Goal: Information Seeking & Learning: Understand process/instructions

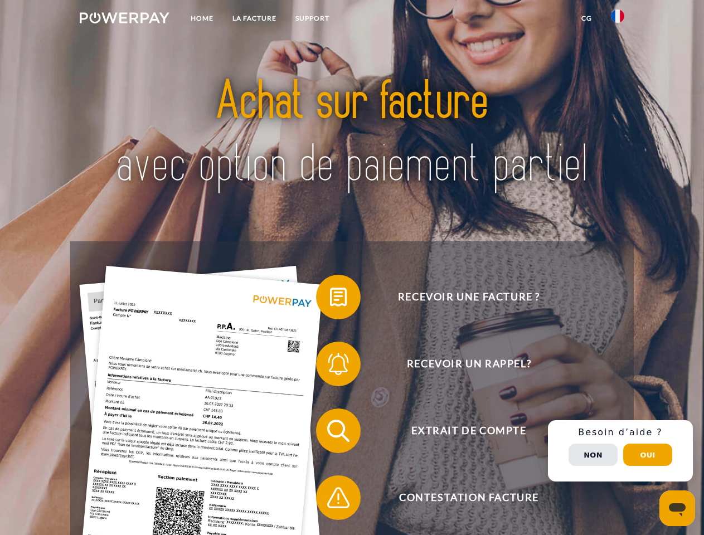
click at [124, 19] on img at bounding box center [125, 17] width 90 height 11
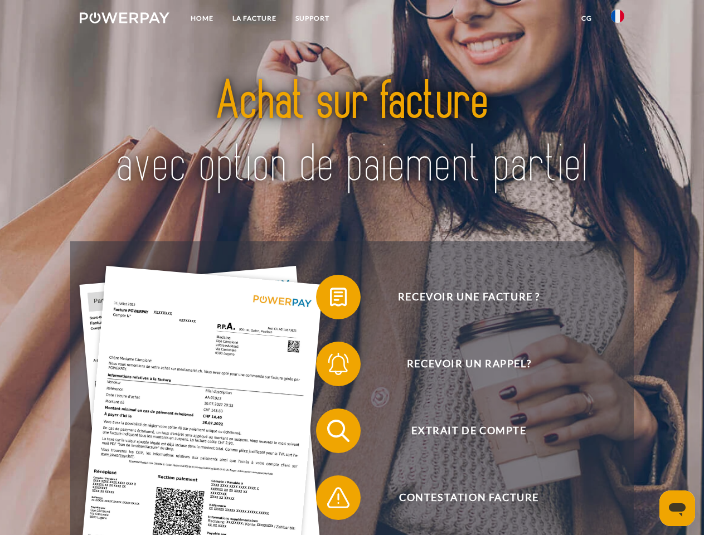
click at [617, 19] on img at bounding box center [617, 15] width 13 height 13
click at [586, 18] on link "CG" at bounding box center [587, 18] width 30 height 20
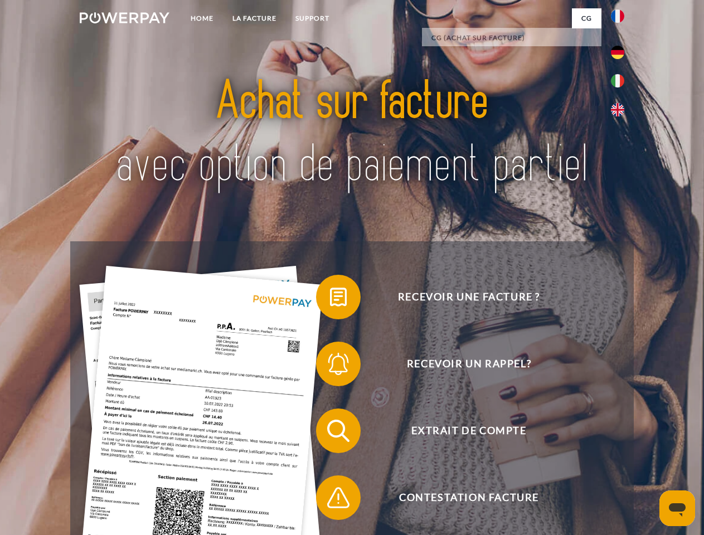
click at [330, 299] on span at bounding box center [322, 297] width 56 height 56
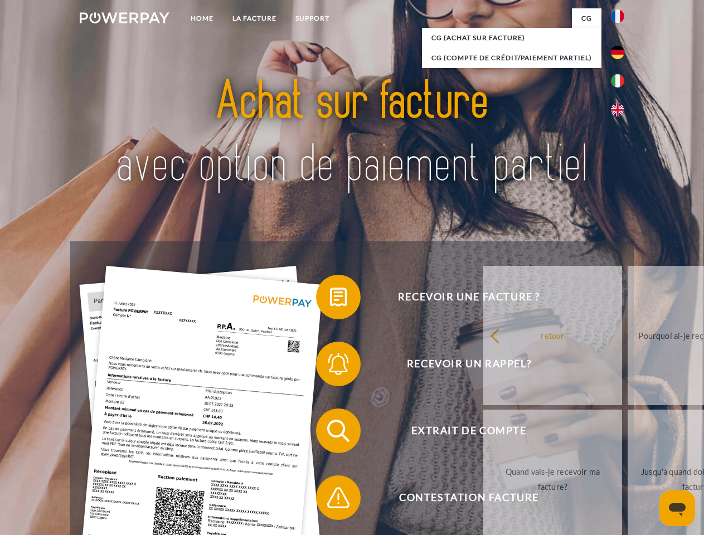
click at [330, 366] on span at bounding box center [322, 364] width 56 height 56
click at [627, 433] on link "Jusqu'à quand dois-je payer ma facture?" at bounding box center [696, 478] width 139 height 139
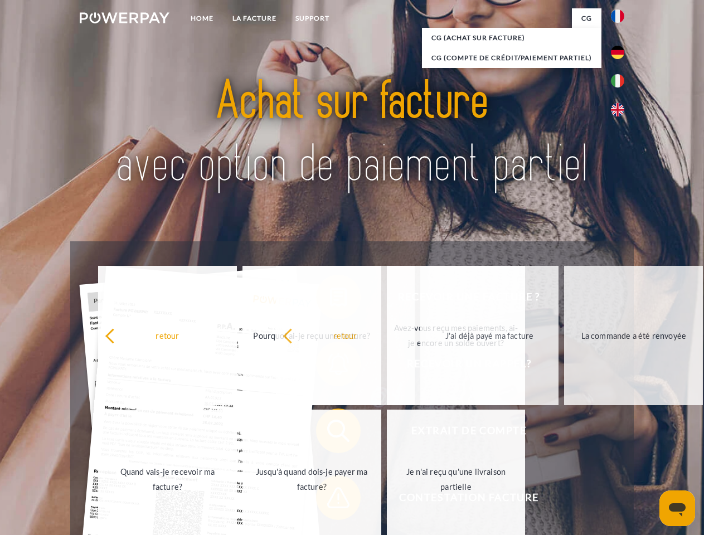
click at [330, 500] on span at bounding box center [322, 498] width 56 height 56
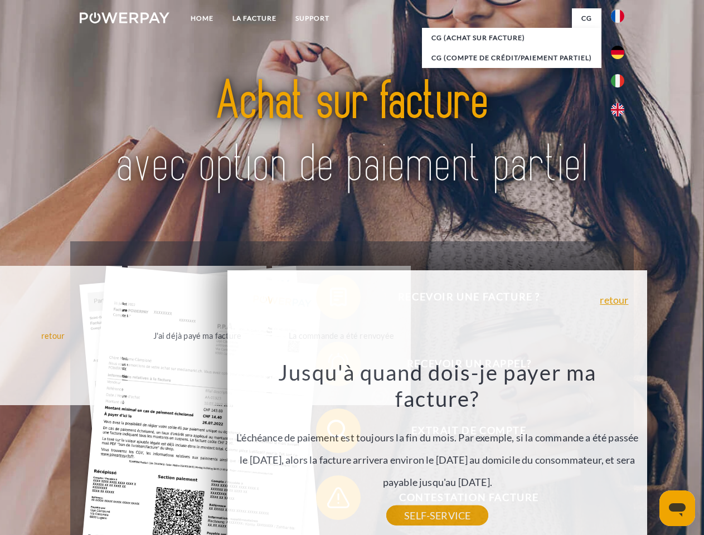
click at [620, 451] on div "Recevoir une facture ? Recevoir un rappel? Extrait de compte retour" at bounding box center [351, 464] width 563 height 446
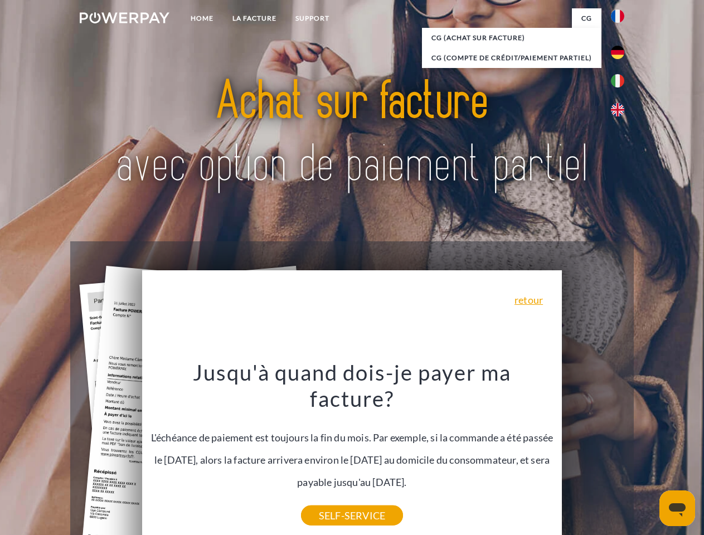
click at [593, 453] on span "Extrait de compte" at bounding box center [468, 430] width 273 height 45
click at [647, 455] on header "Home LA FACTURE Support" at bounding box center [352, 384] width 704 height 769
